Goal: Information Seeking & Learning: Understand process/instructions

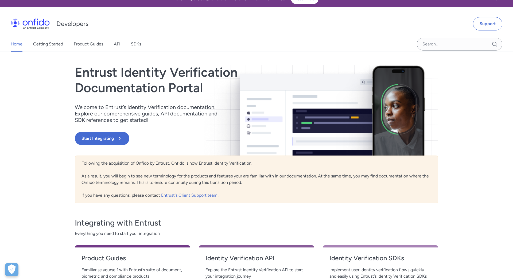
scroll to position [2, 0]
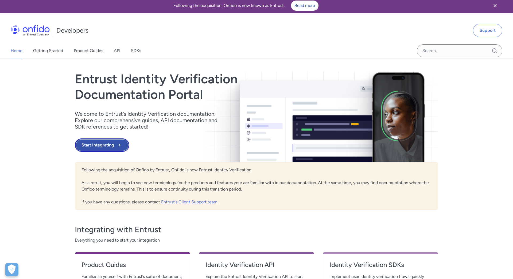
click at [117, 143] on icon at bounding box center [119, 145] width 6 height 6
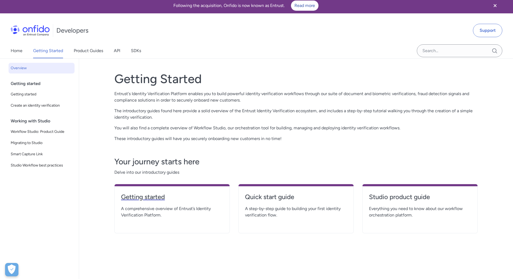
click at [207, 196] on h4 "Getting started" at bounding box center [172, 196] width 102 height 9
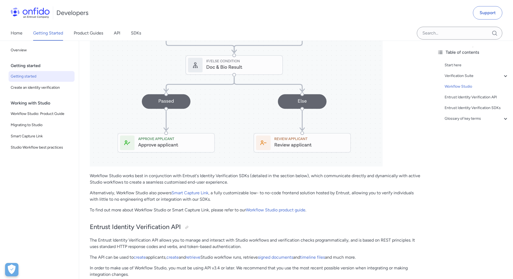
scroll to position [835, 0]
click at [187, 195] on link "Smart Capture Link" at bounding box center [189, 192] width 37 height 5
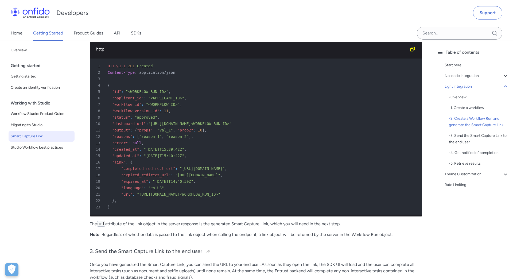
scroll to position [941, 0]
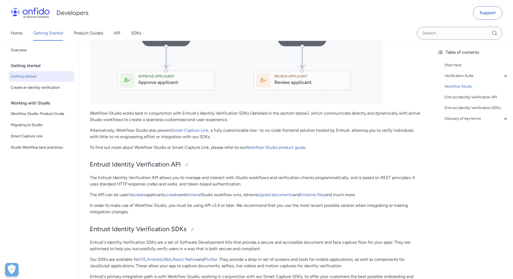
scroll to position [897, 0]
click at [325, 197] on link "timeline files" at bounding box center [312, 194] width 25 height 5
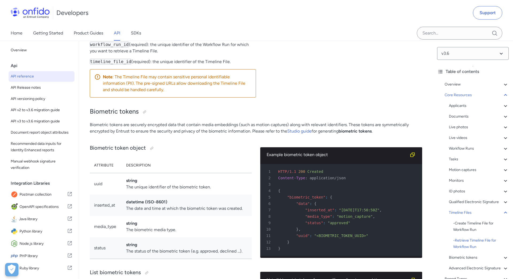
click at [329, 102] on div "Retrieve Timeline File for Workflow Run http bash 1 GET /v3.6/workflow_runs/<WO…" at bounding box center [347, 20] width 166 height 161
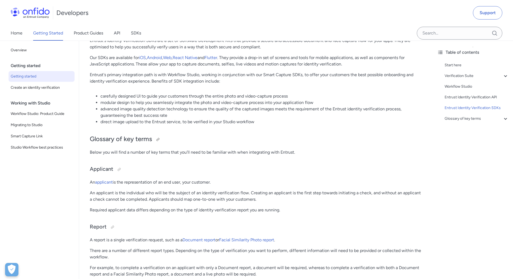
scroll to position [1099, 0]
click at [267, 201] on p "An applicant is the individual who will be the subject of an identity verificat…" at bounding box center [256, 194] width 332 height 13
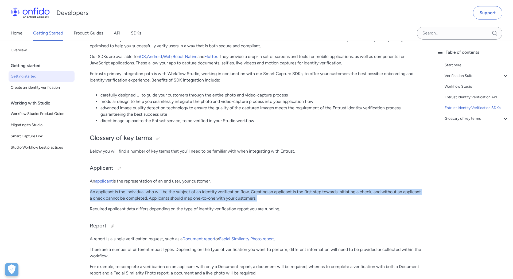
click at [267, 201] on p "An applicant is the individual who will be the subject of an identity verificat…" at bounding box center [256, 194] width 332 height 13
click at [275, 201] on p "An applicant is the individual who will be the subject of an identity verificat…" at bounding box center [256, 194] width 332 height 13
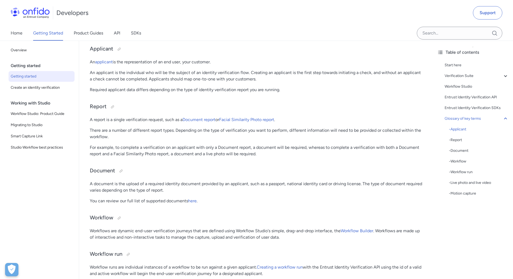
scroll to position [1219, 0]
click at [194, 202] on link "here" at bounding box center [192, 199] width 9 height 5
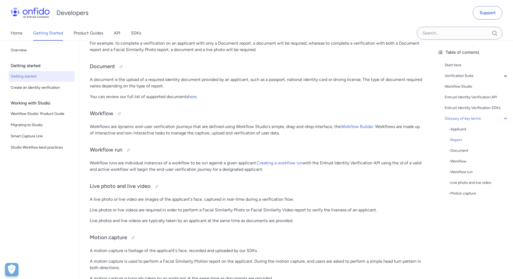
scroll to position [1323, 0]
click at [233, 172] on p "Workflow runs are individual instances of a workflow to be run against a given …" at bounding box center [256, 165] width 332 height 13
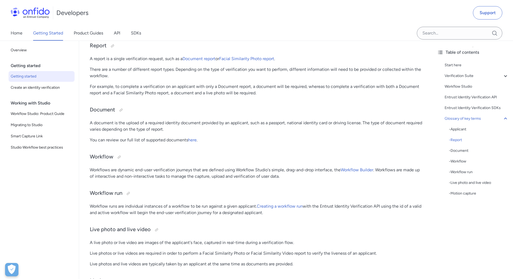
scroll to position [1273, 0]
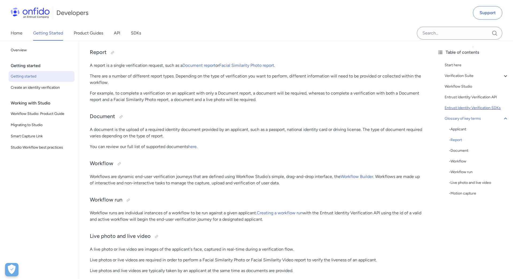
click at [472, 107] on div "Entrust Identity Verification SDKs" at bounding box center [476, 108] width 64 height 6
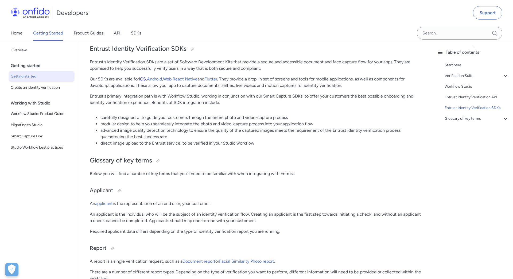
click at [144, 81] on link "iOS" at bounding box center [142, 78] width 7 height 5
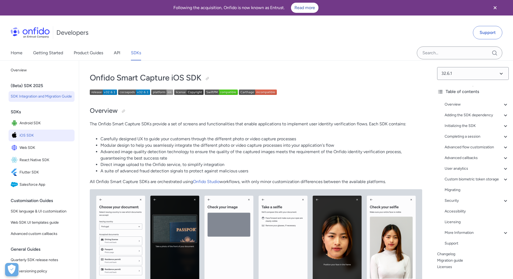
click at [61, 97] on span "SDK Integration and Migration Guide" at bounding box center [42, 96] width 62 height 6
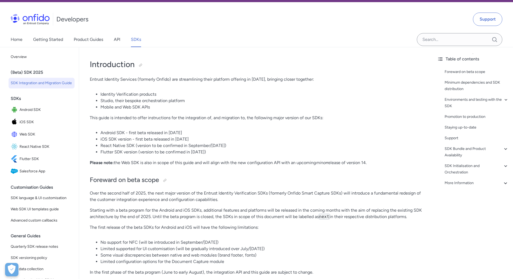
scroll to position [15, 0]
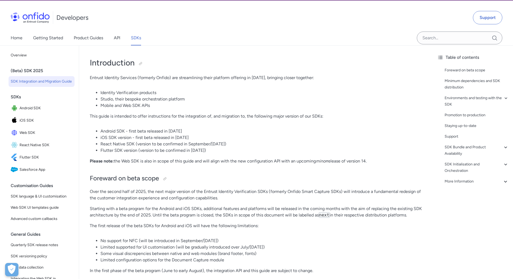
click at [236, 192] on p "Over the second half of 2025, the next major version of the Entrust Identity Ve…" at bounding box center [256, 194] width 332 height 13
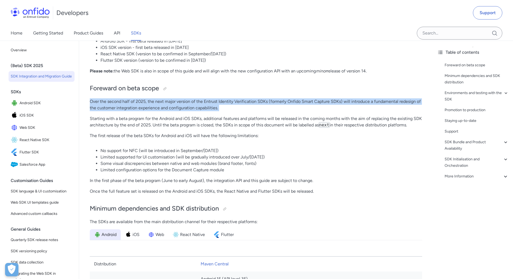
scroll to position [107, 0]
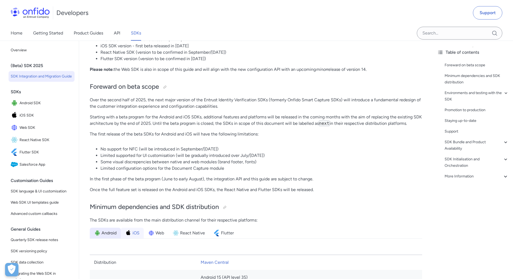
click at [135, 231] on span "iOS" at bounding box center [135, 233] width 7 height 6
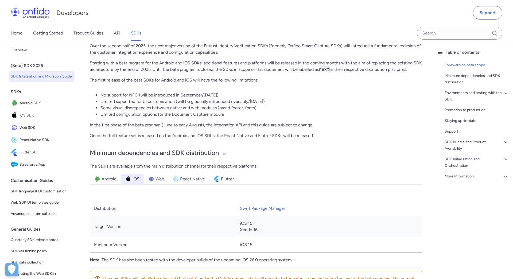
scroll to position [161, 0]
click at [159, 176] on span "Web" at bounding box center [159, 178] width 9 height 6
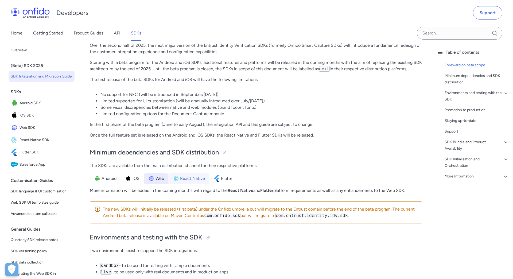
click at [186, 178] on span "React Native" at bounding box center [192, 178] width 25 height 6
click at [150, 179] on img at bounding box center [151, 178] width 6 height 6
click at [180, 180] on span "React Native" at bounding box center [192, 178] width 25 height 6
click at [220, 178] on img at bounding box center [216, 178] width 6 height 6
click at [193, 180] on span "React Native" at bounding box center [192, 178] width 25 height 6
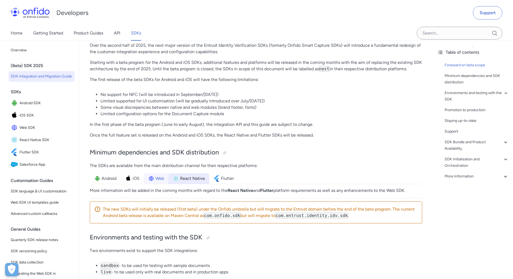
click at [159, 180] on span "Web" at bounding box center [159, 178] width 9 height 6
click at [32, 104] on span "Android SDK" at bounding box center [45, 102] width 53 height 7
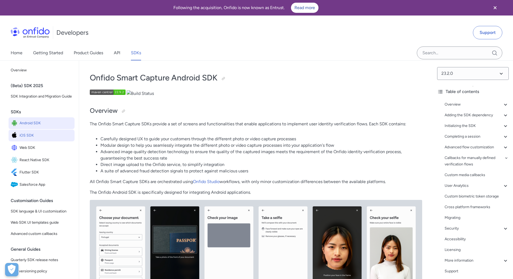
click at [33, 136] on span "iOS SDK" at bounding box center [45, 135] width 53 height 7
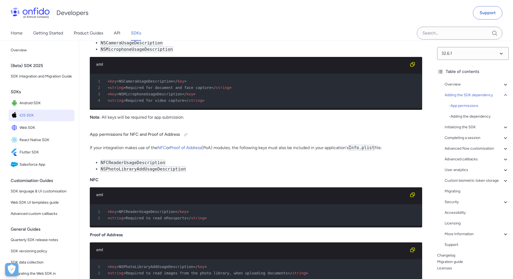
scroll to position [538, 0]
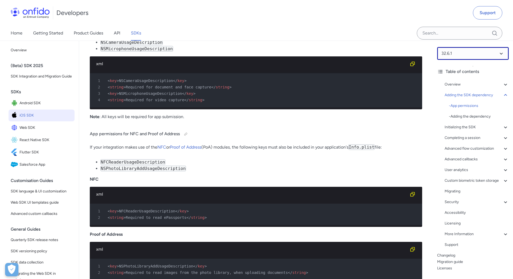
click at [494, 54] on select at bounding box center [473, 53] width 72 height 13
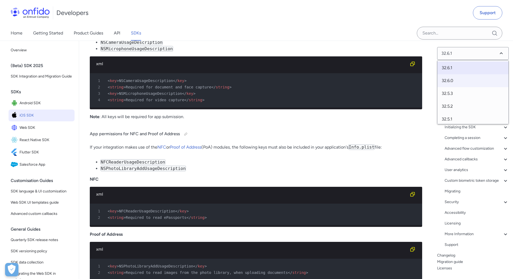
click at [458, 80] on span "32.6.0" at bounding box center [472, 80] width 71 height 13
select select "32.6.0"
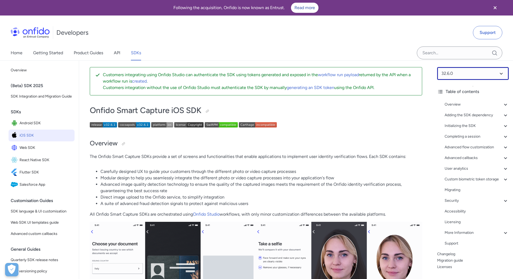
click at [462, 76] on select at bounding box center [473, 73] width 72 height 13
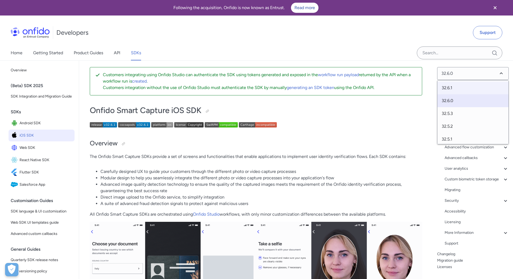
click at [457, 86] on span "32.6.1" at bounding box center [472, 87] width 71 height 13
select select "32.6.1"
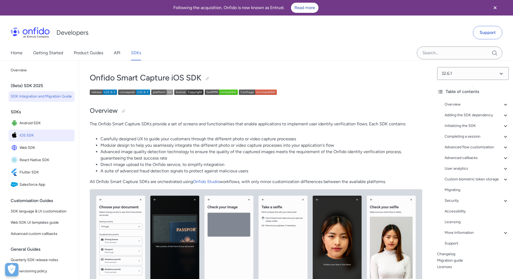
click at [54, 96] on span "SDK Integration and Migration Guide" at bounding box center [42, 96] width 62 height 6
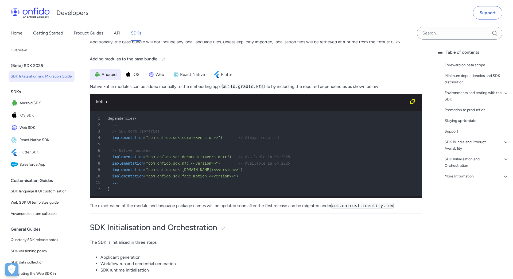
scroll to position [1498, 0]
click at [173, 8] on div "Developers Support" at bounding box center [256, 13] width 513 height 26
